Goal: Task Accomplishment & Management: Use online tool/utility

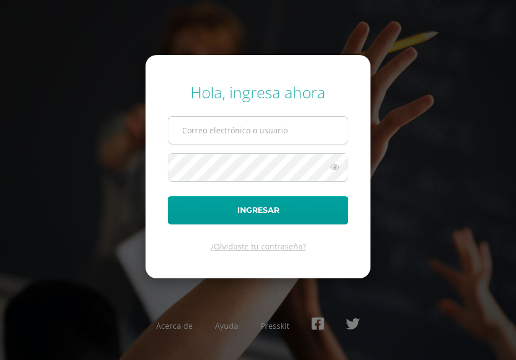
click at [222, 126] on input "text" at bounding box center [257, 130] width 179 height 27
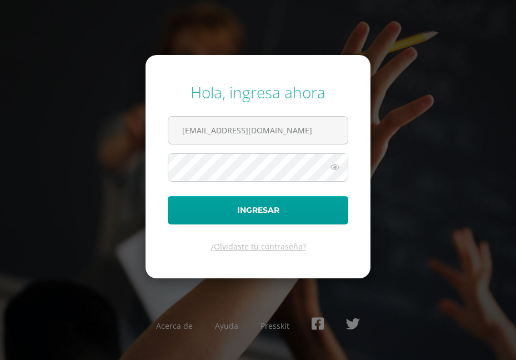
type input "egonzalezdb25@gmail.com"
click at [168, 196] on button "Ingresar" at bounding box center [258, 210] width 180 height 28
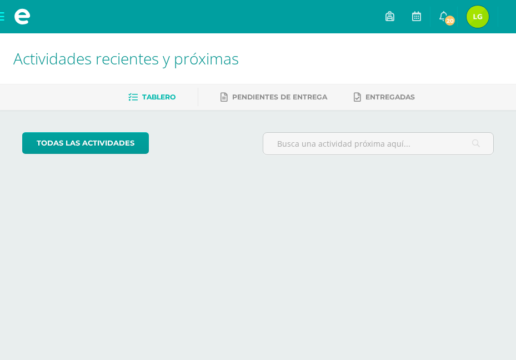
click at [5, 14] on span at bounding box center [22, 16] width 44 height 33
click at [6, 19] on span at bounding box center [22, 16] width 44 height 33
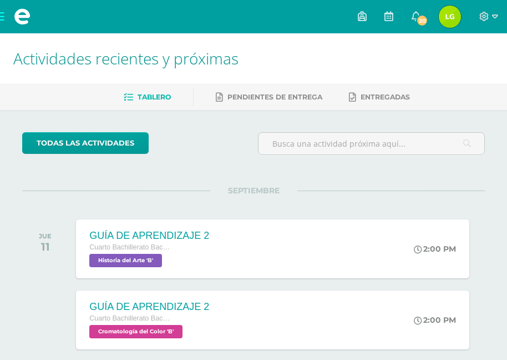
click at [3, 21] on span at bounding box center [22, 16] width 44 height 33
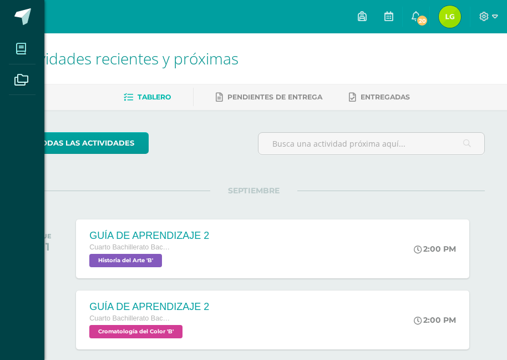
click at [16, 45] on span at bounding box center [21, 48] width 25 height 25
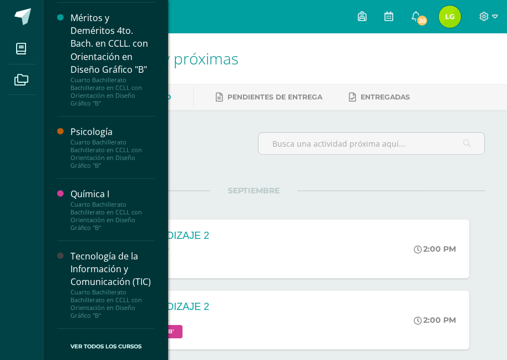
click at [111, 342] on link "Ver Todos los Cursos" at bounding box center [106, 347] width 98 height 36
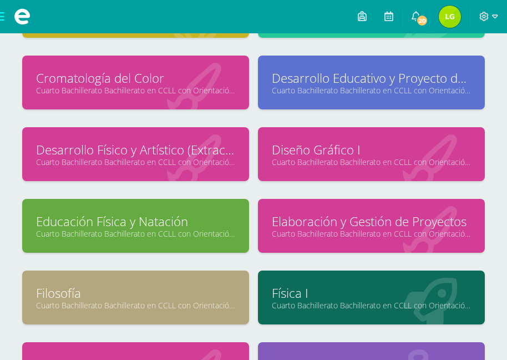
scroll to position [148, 0]
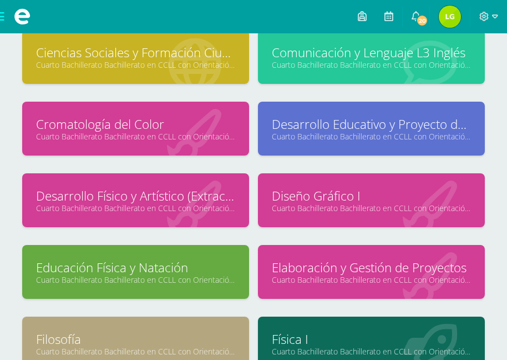
click at [308, 207] on link "Cuarto Bachillerato Bachillerato en CCLL con Orientación en Diseño Gráfico "B"" at bounding box center [371, 208] width 199 height 11
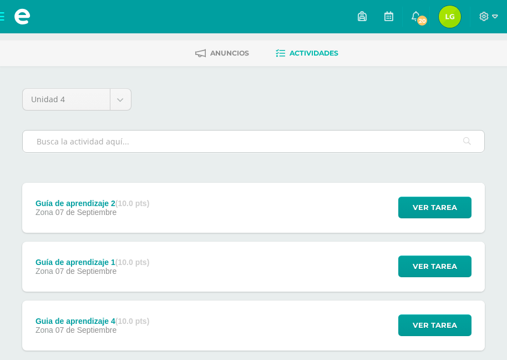
scroll to position [119, 0]
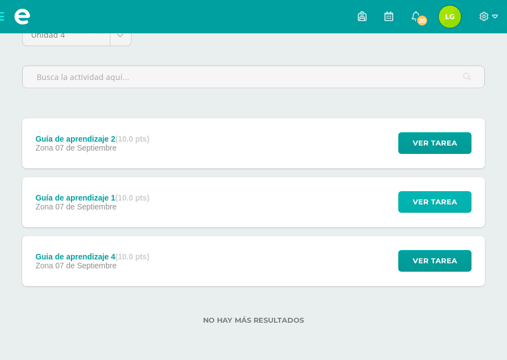
click at [422, 207] on span "Ver tarea" at bounding box center [435, 201] width 44 height 21
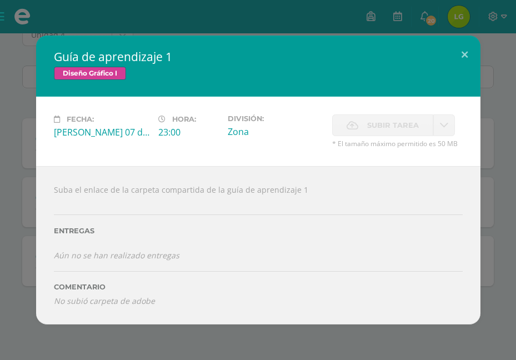
click at [418, 117] on label "Subir tarea" at bounding box center [382, 125] width 101 height 22
click at [460, 50] on button at bounding box center [464, 55] width 32 height 38
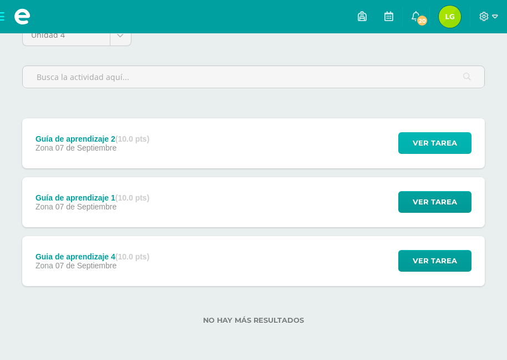
click at [419, 146] on span "Ver tarea" at bounding box center [435, 143] width 44 height 21
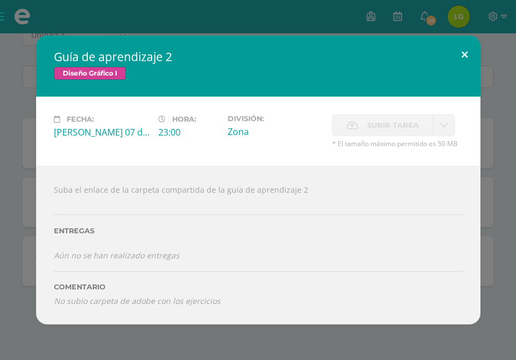
click at [463, 52] on button at bounding box center [464, 55] width 32 height 38
